Goal: Information Seeking & Learning: Understand process/instructions

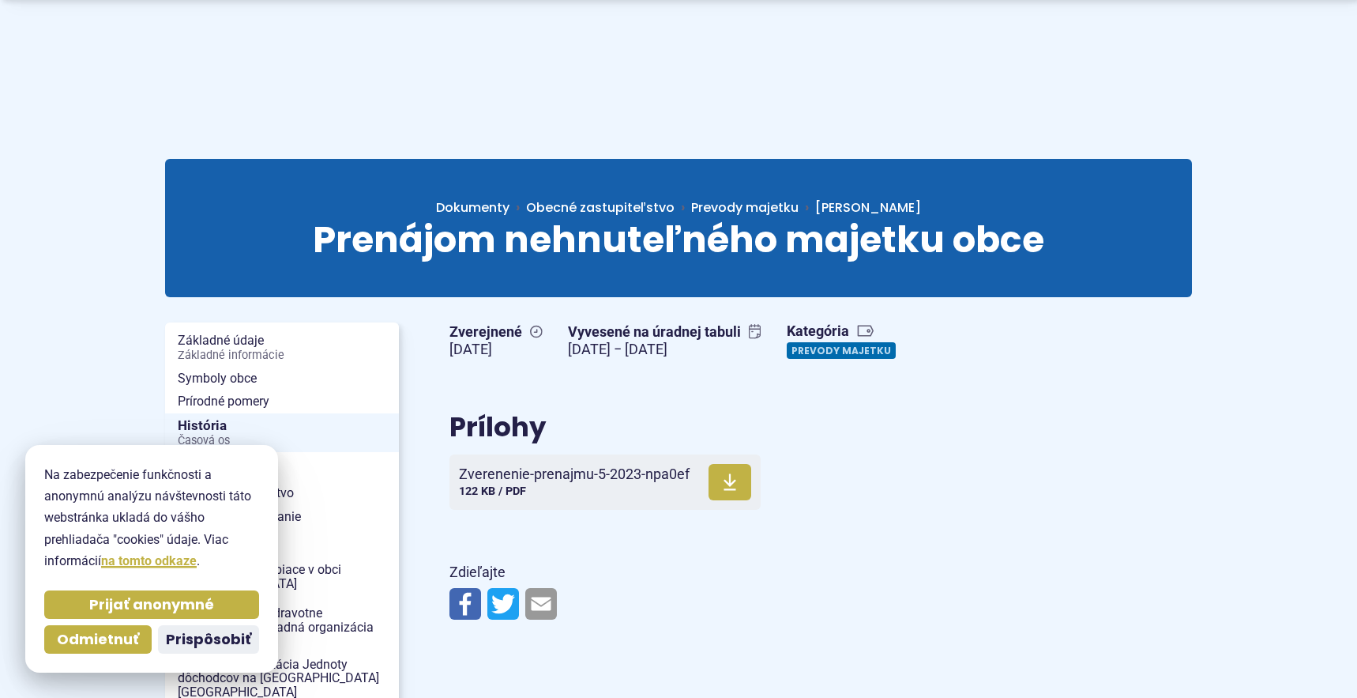
scroll to position [79, 0]
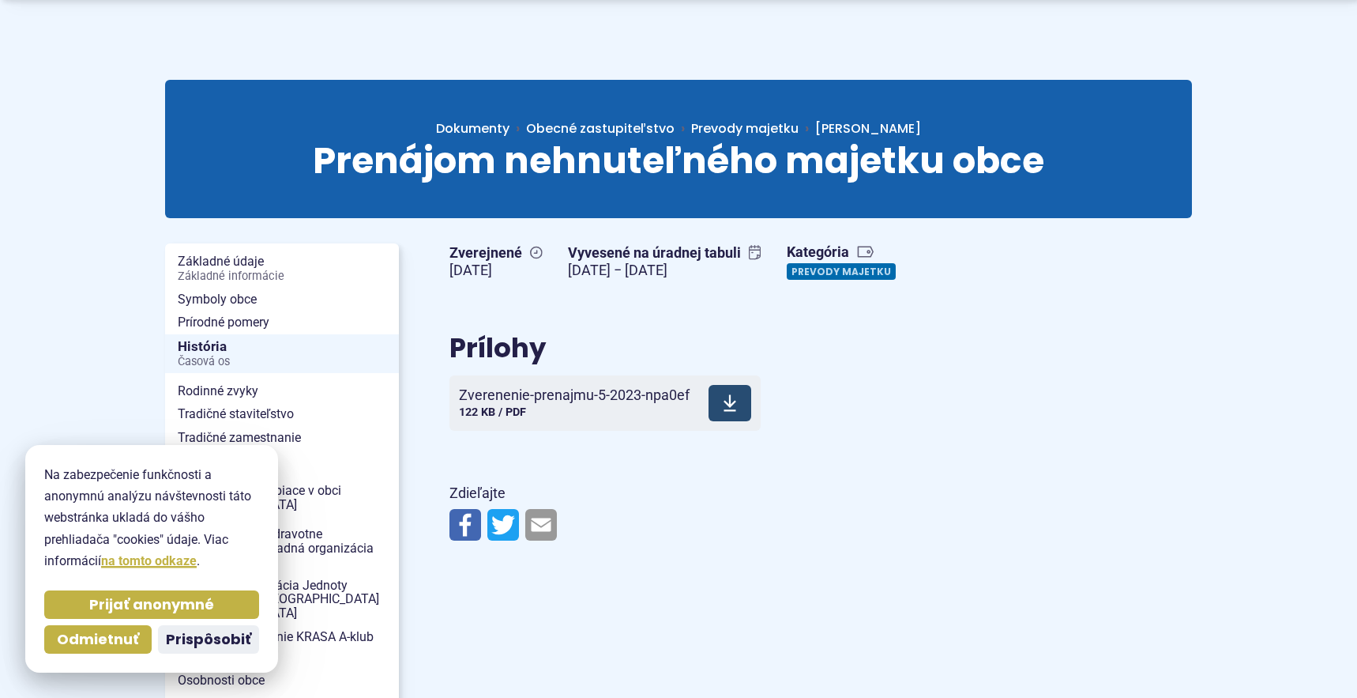
click at [606, 397] on span "Zverenenie-prenajmu-5-2023-npa0ef" at bounding box center [574, 395] width 231 height 16
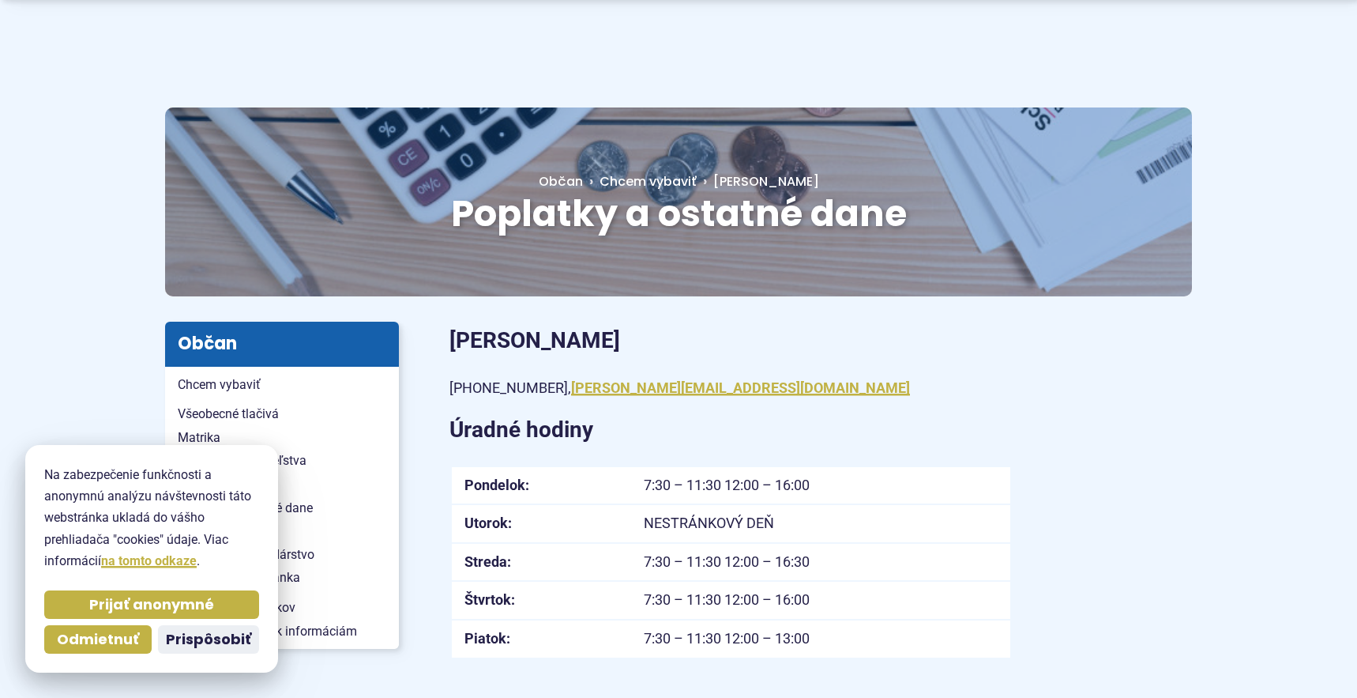
scroll to position [158, 0]
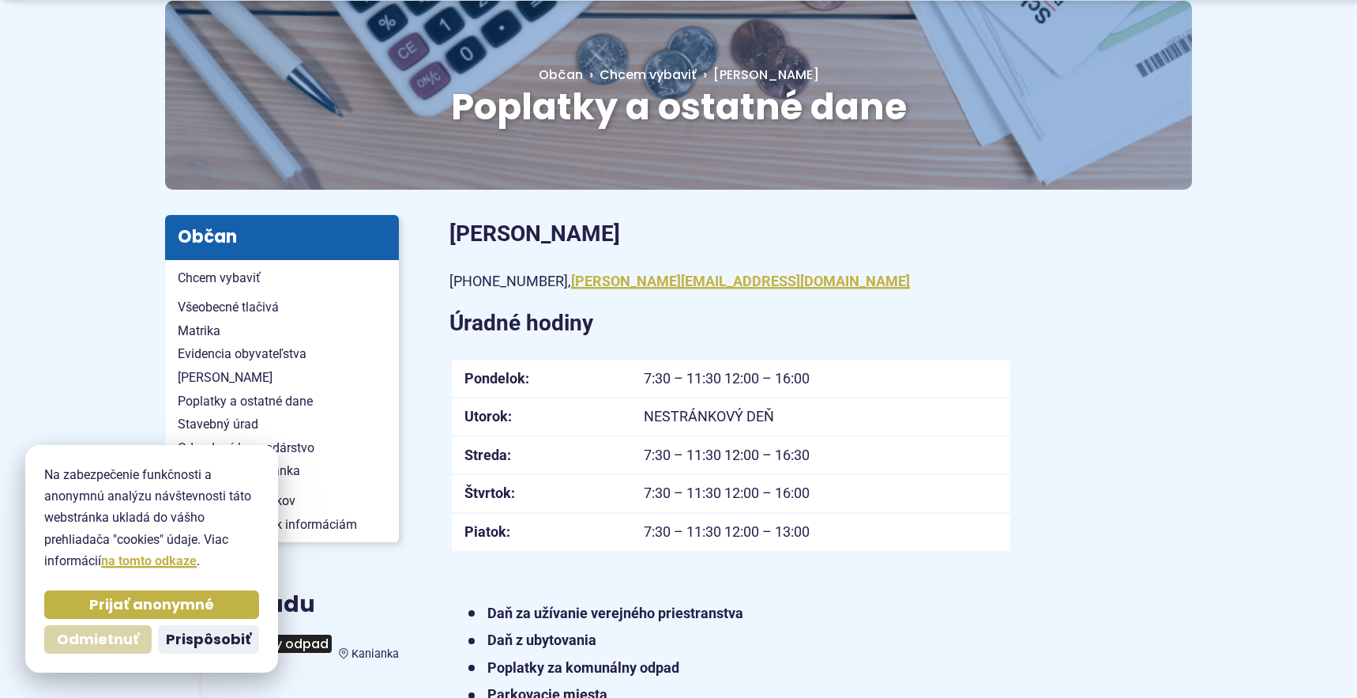
click at [127, 635] on span "Odmietnuť" at bounding box center [98, 640] width 82 height 18
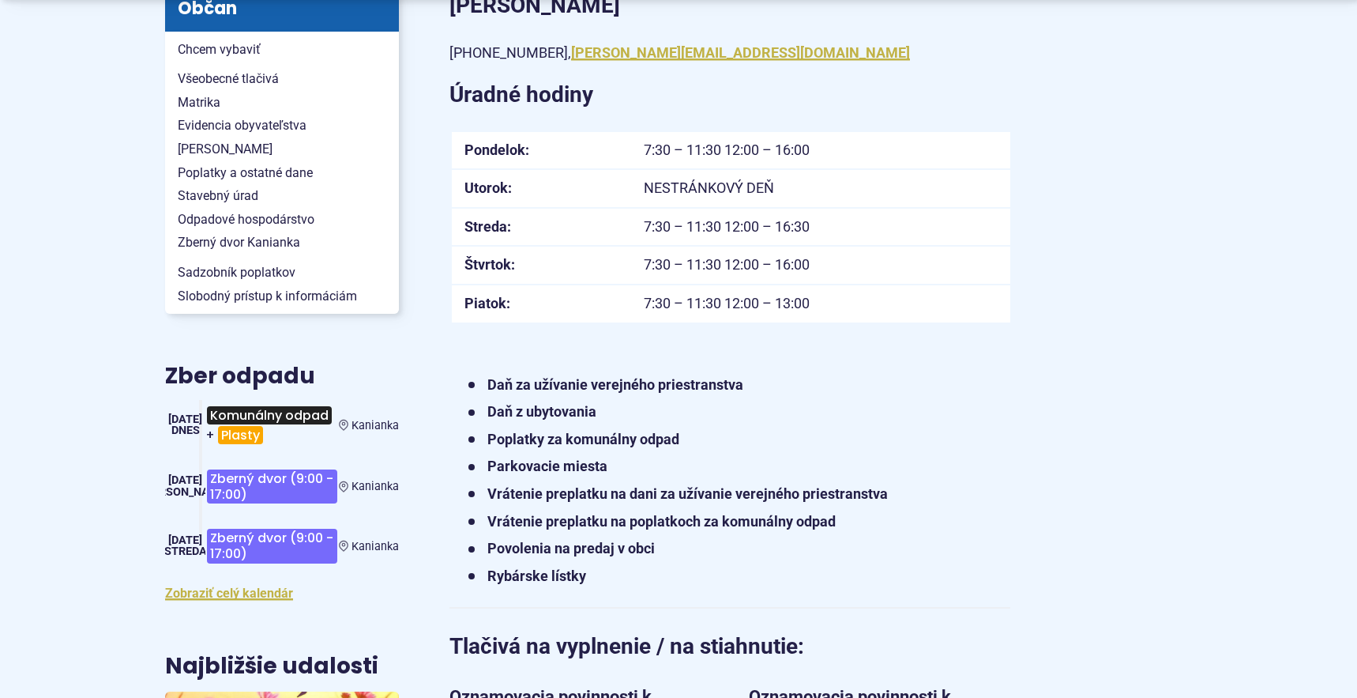
scroll to position [395, 0]
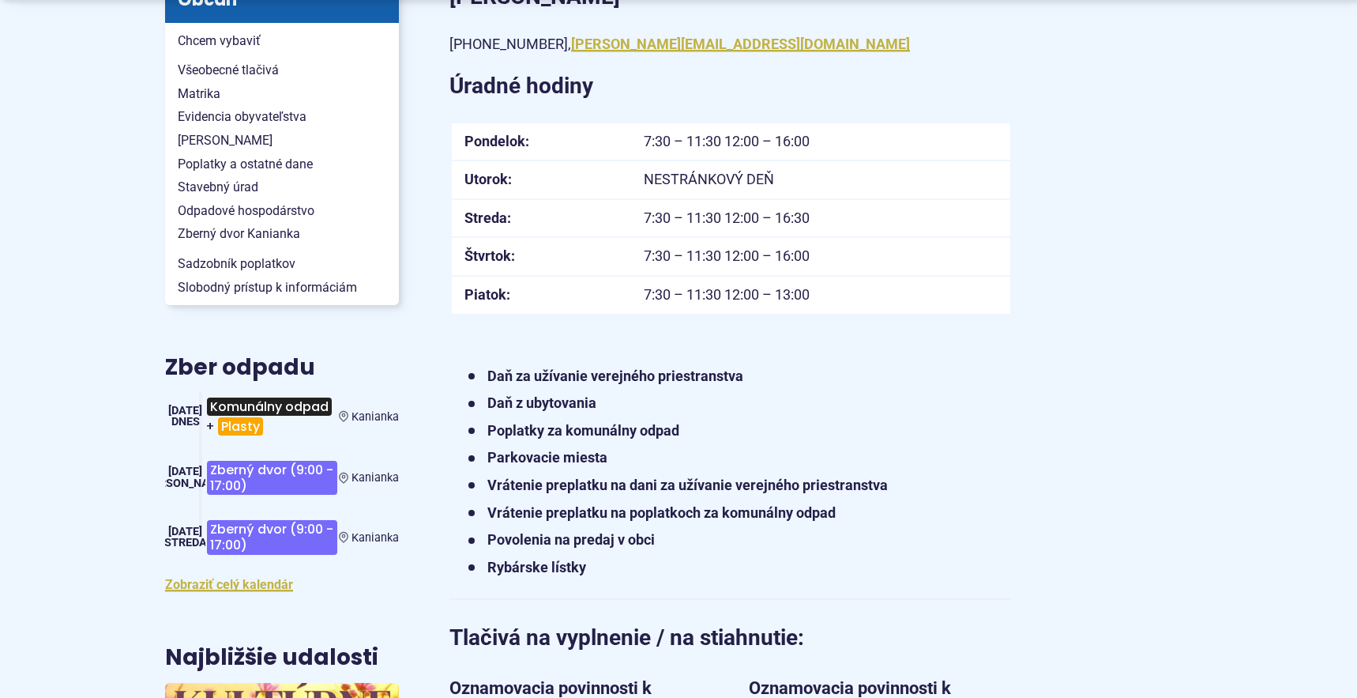
click at [595, 378] on strong "Daň za užívanie verejného priestranstva" at bounding box center [616, 375] width 256 height 17
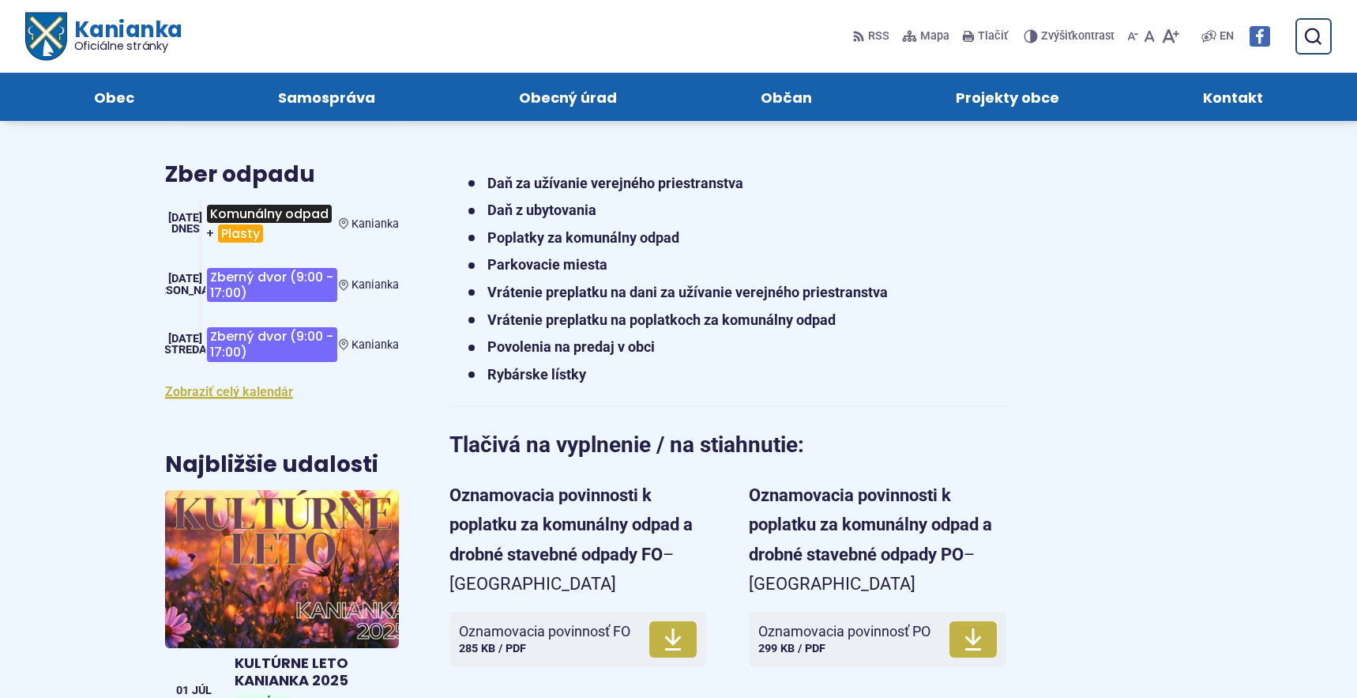
scroll to position [553, 0]
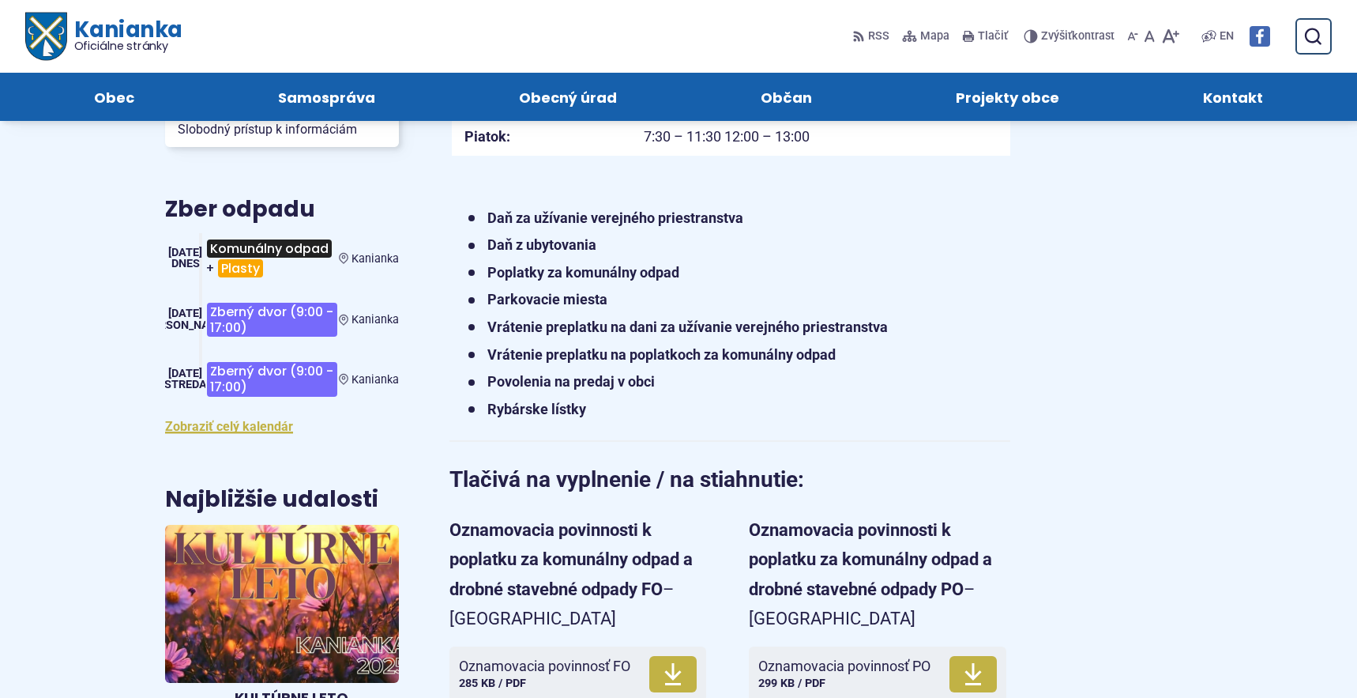
click at [696, 214] on strong "Daň za užívanie verejného priestranstva" at bounding box center [616, 217] width 256 height 17
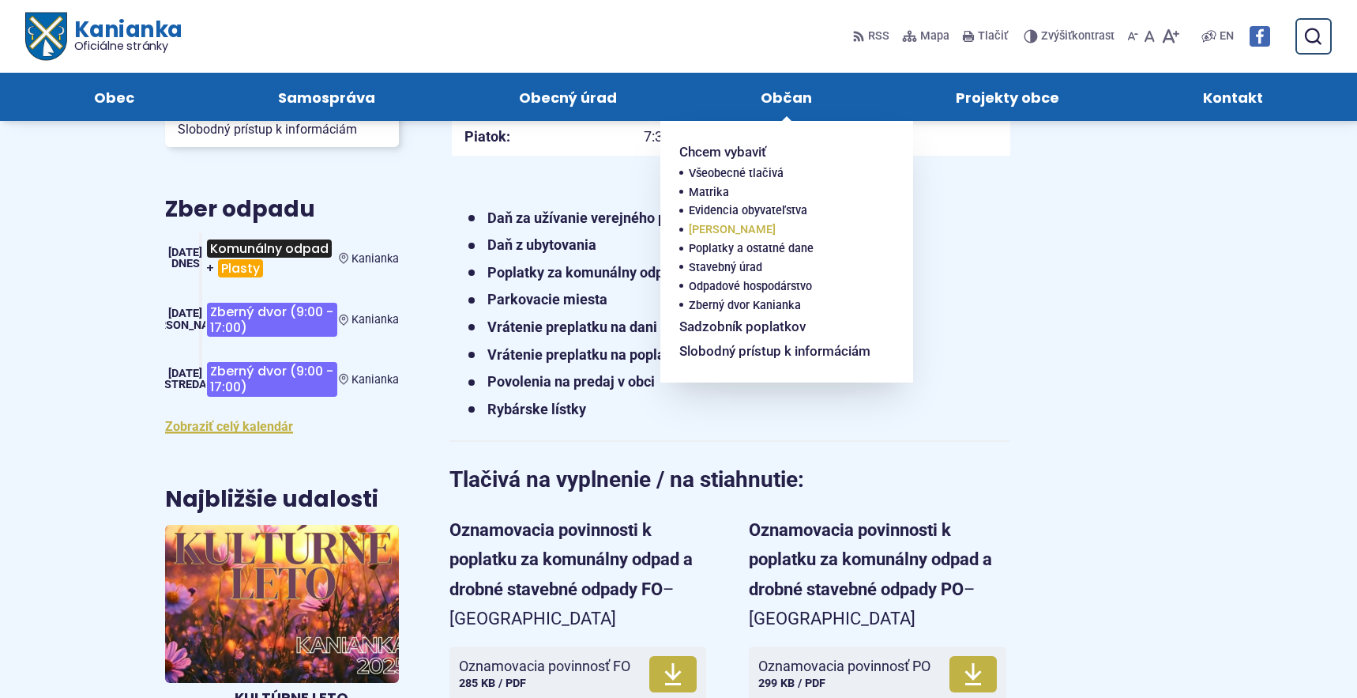
click at [725, 231] on link "[PERSON_NAME]" at bounding box center [782, 229] width 186 height 19
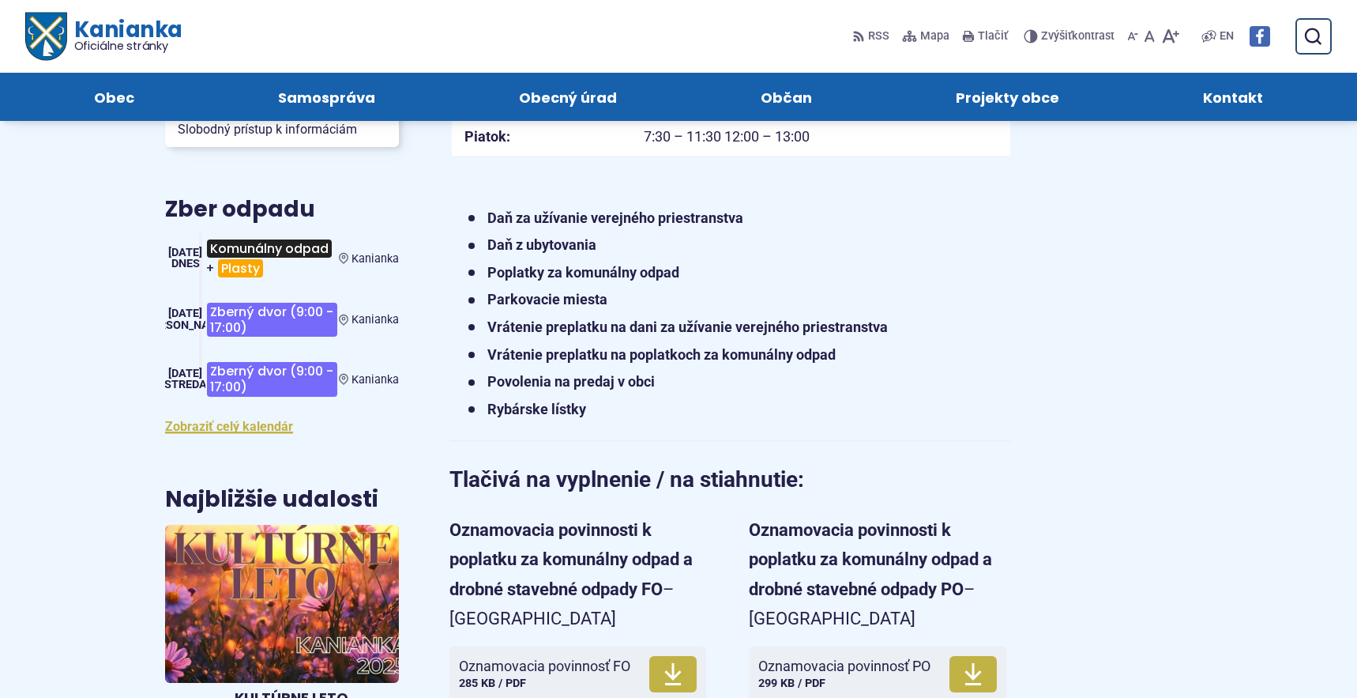
scroll to position [237, 0]
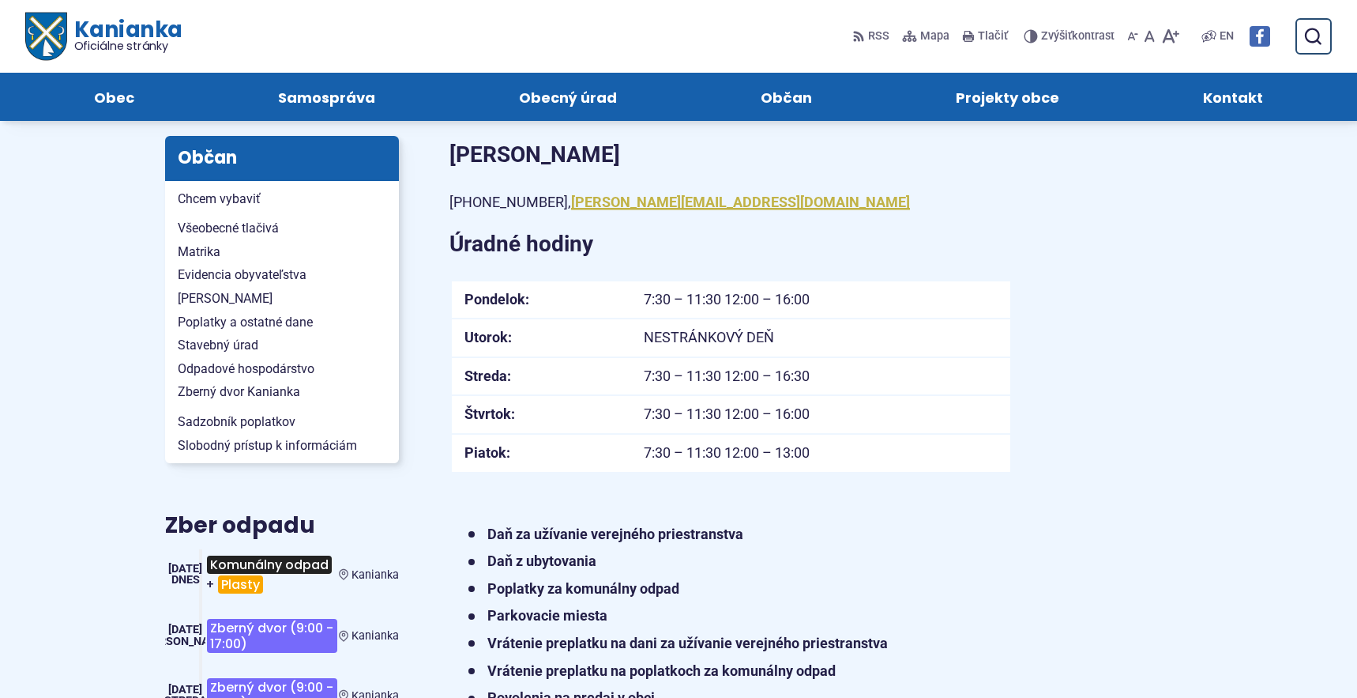
click at [736, 533] on strong "Daň za užívanie verejného priestranstva" at bounding box center [616, 533] width 256 height 17
click at [687, 536] on strong "Daň za užívanie verejného priestranstva" at bounding box center [616, 533] width 256 height 17
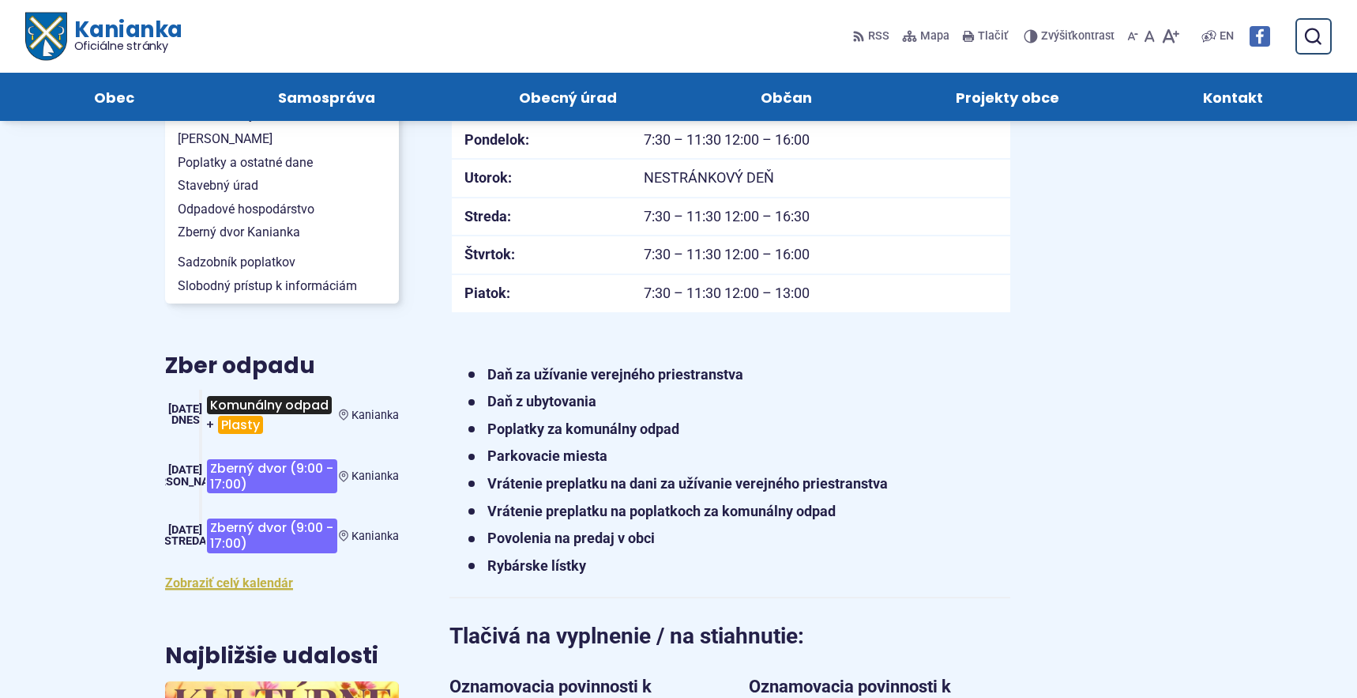
scroll to position [395, 0]
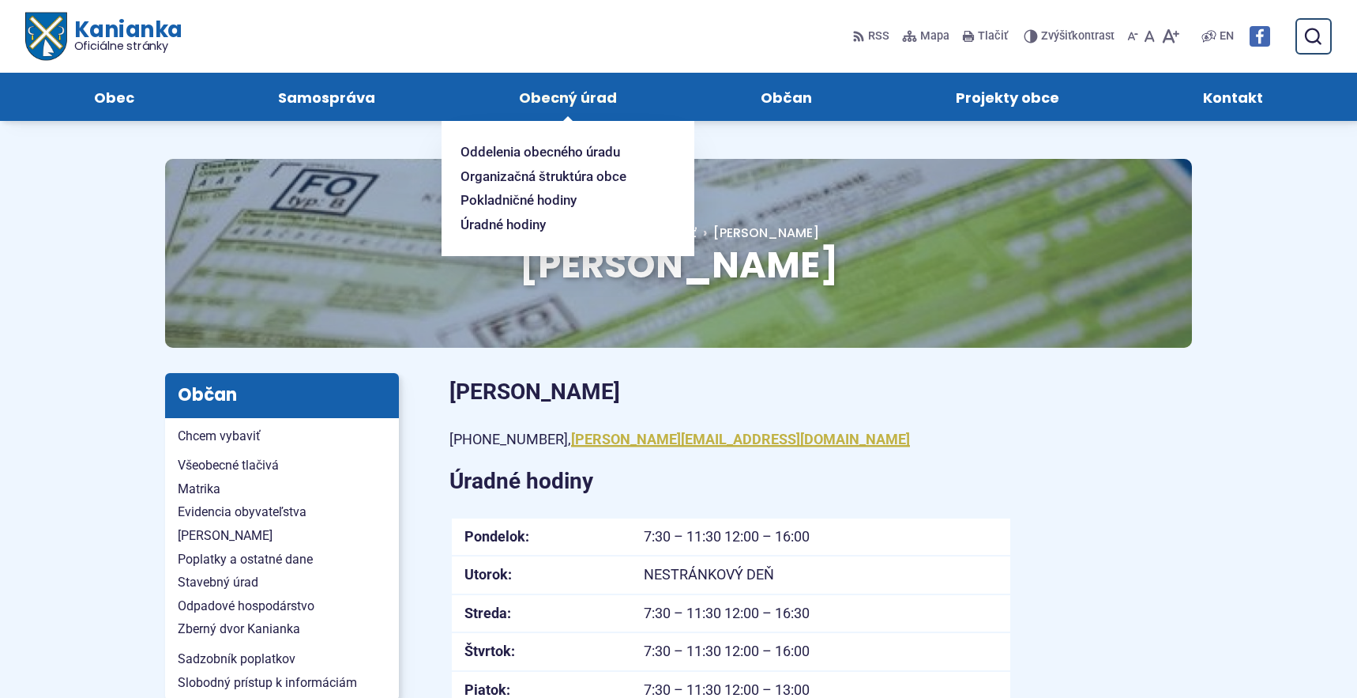
click at [586, 98] on span "Obecný úrad" at bounding box center [568, 97] width 98 height 48
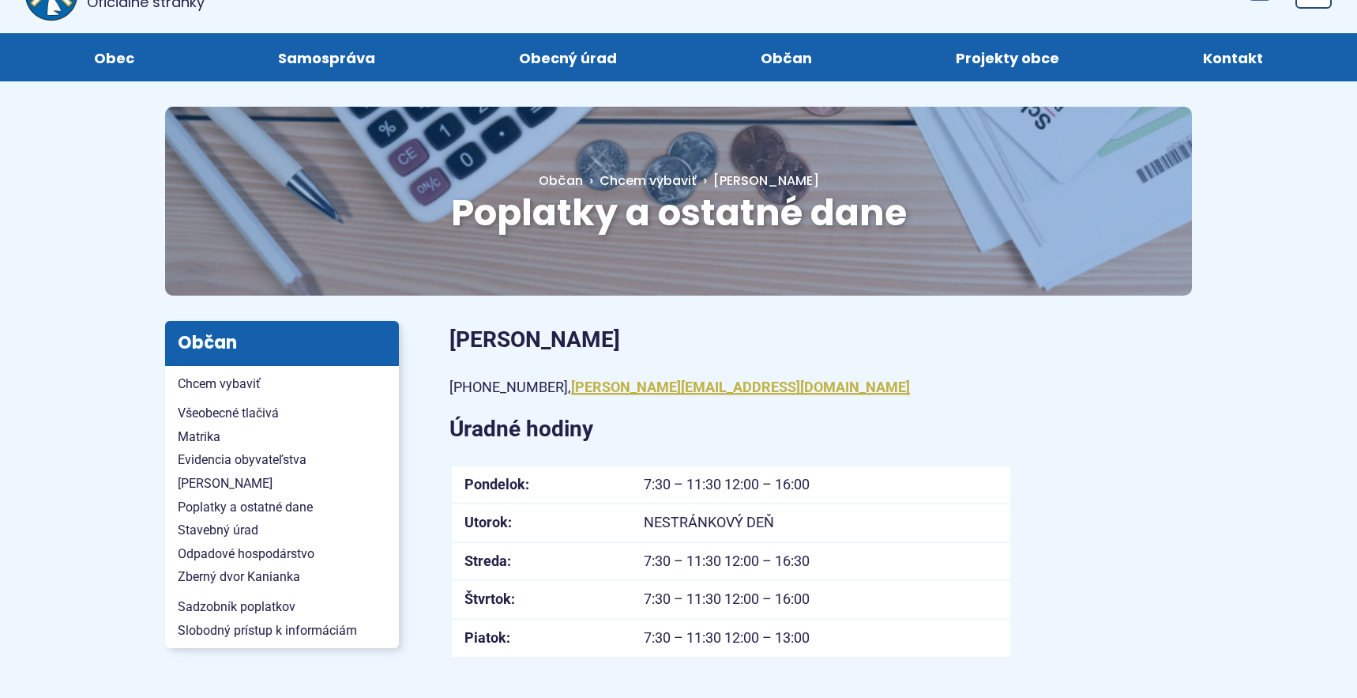
scroll to position [79, 0]
